Goal: Ask a question

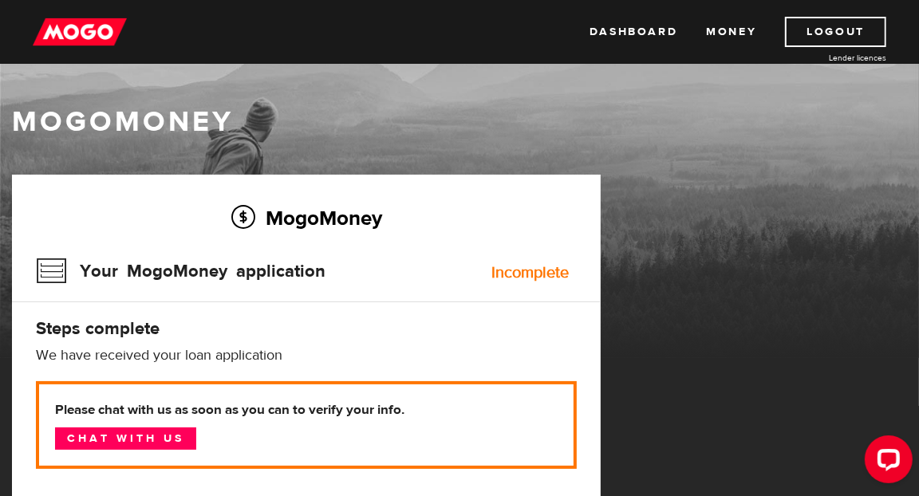
scroll to position [57, 0]
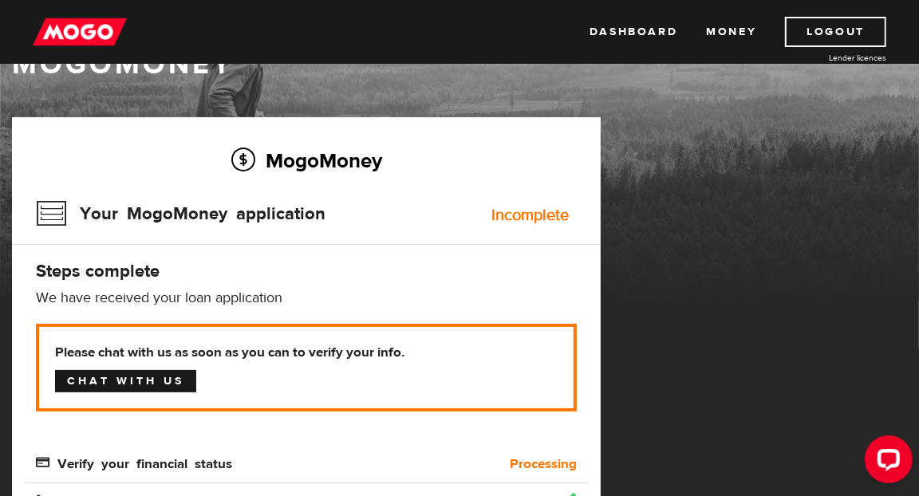
click at [158, 386] on link "Chat with us" at bounding box center [125, 381] width 141 height 22
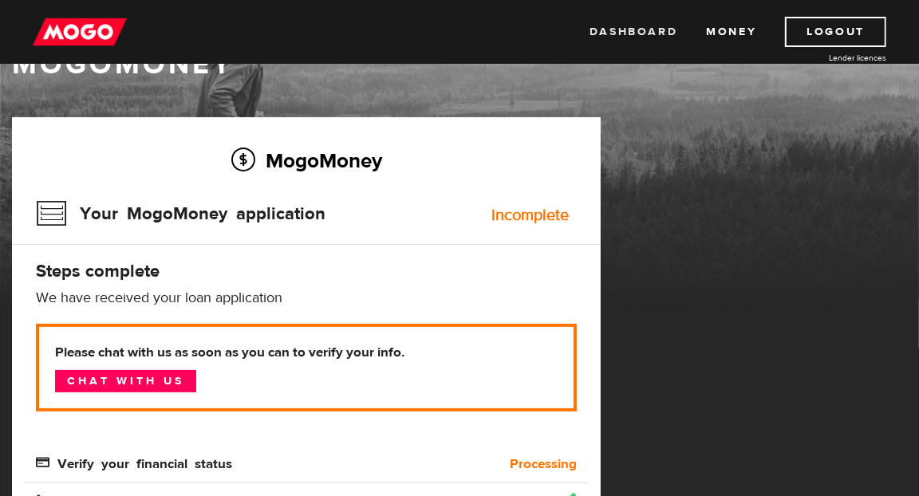
click at [638, 22] on link "Dashboard" at bounding box center [634, 32] width 88 height 30
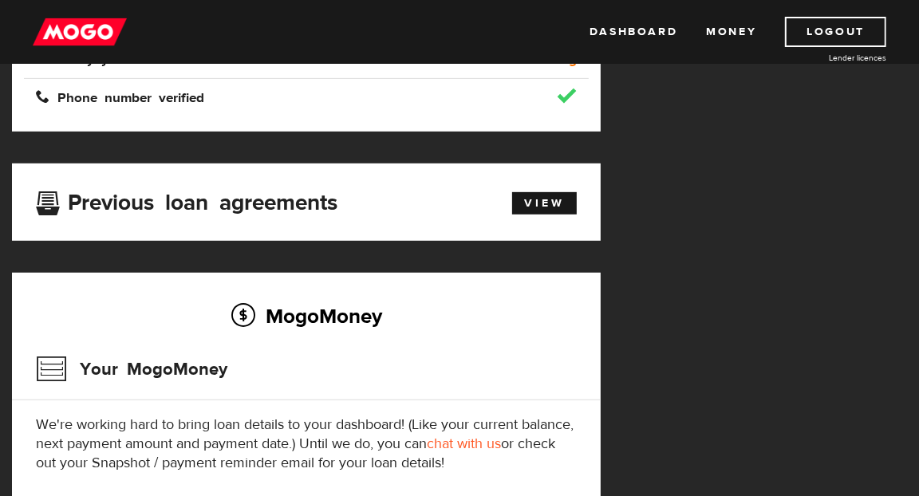
scroll to position [428, 0]
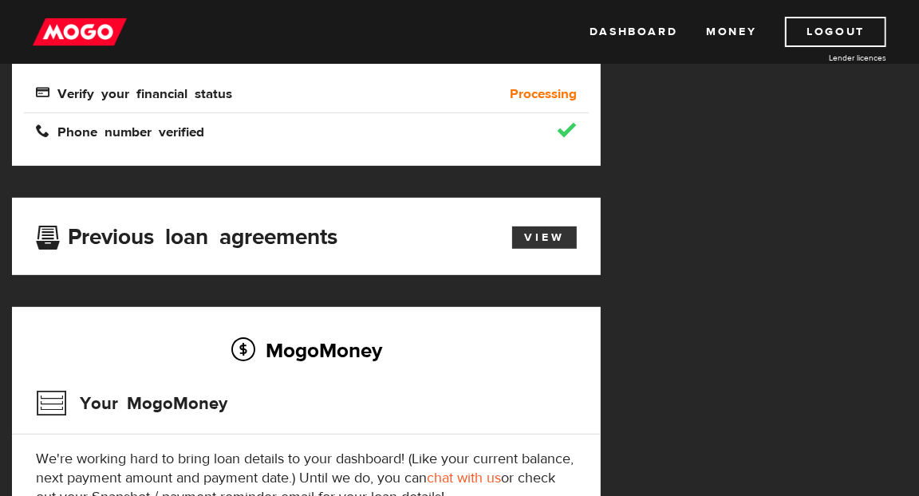
click at [544, 239] on link "View" at bounding box center [544, 238] width 65 height 22
